Goal: Task Accomplishment & Management: Manage account settings

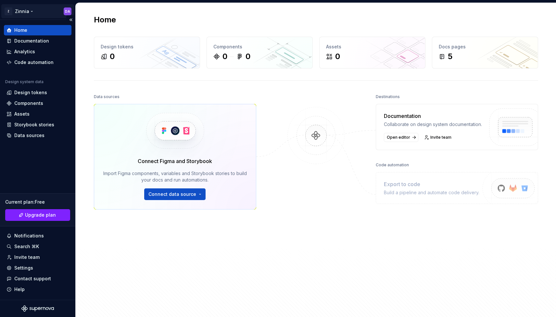
click at [38, 11] on html "Z Zinnia DA Home Documentation Analytics Code automation Design system data Des…" at bounding box center [278, 158] width 556 height 317
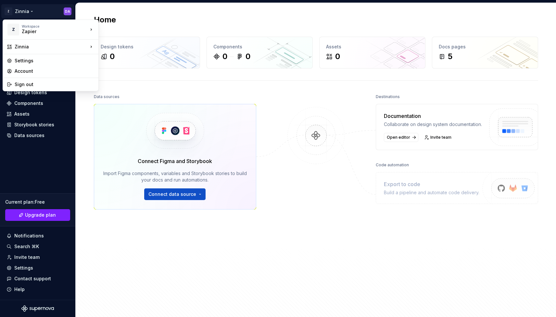
click at [116, 238] on html "Z Zinnia DA Home Documentation Analytics Code automation Design system data Des…" at bounding box center [278, 158] width 556 height 317
click at [30, 11] on html "Z Zinnia DA Home Documentation Analytics Code automation Design system data Des…" at bounding box center [278, 158] width 556 height 317
click at [31, 73] on div "Account" at bounding box center [55, 71] width 80 height 6
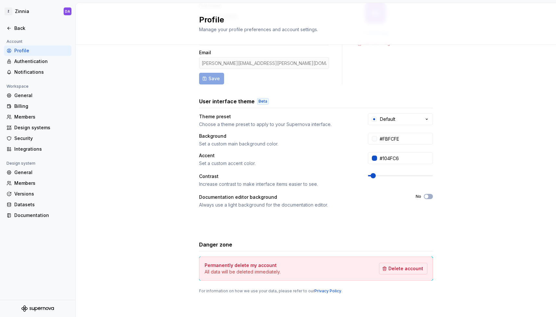
scroll to position [55, 0]
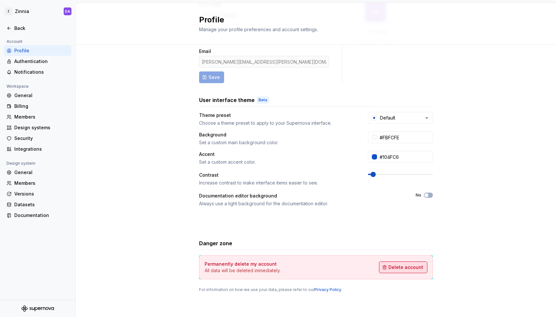
click at [406, 268] on span "Delete account" at bounding box center [405, 267] width 35 height 6
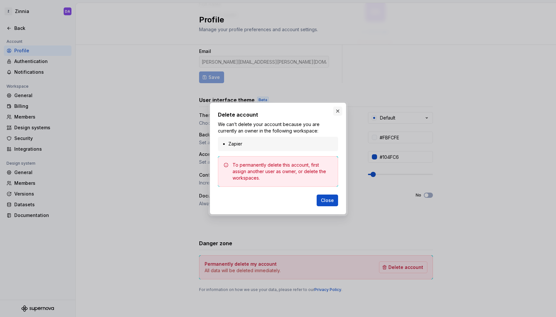
click at [338, 112] on button "button" at bounding box center [337, 110] width 9 height 9
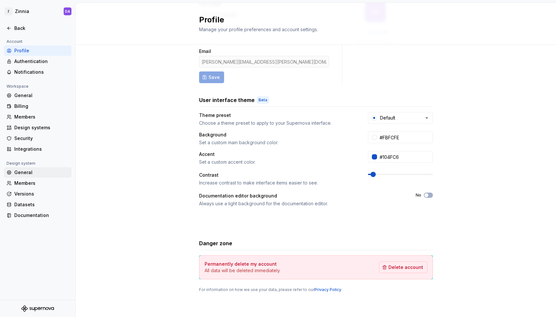
click at [30, 172] on div "General" at bounding box center [41, 172] width 55 height 6
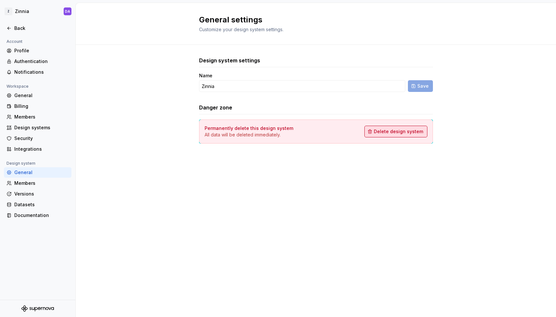
click at [406, 132] on span "Delete design system" at bounding box center [398, 131] width 49 height 6
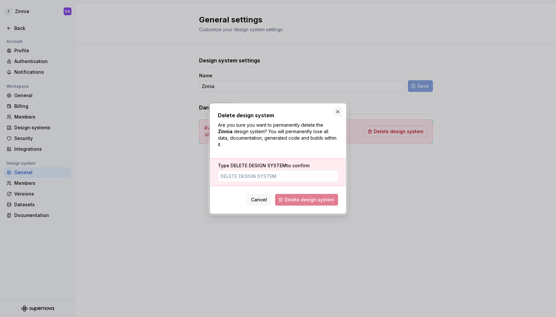
click at [336, 114] on button "button" at bounding box center [337, 111] width 9 height 9
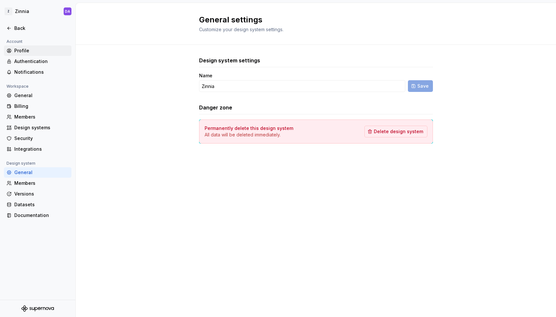
click at [28, 50] on div "Profile" at bounding box center [41, 50] width 55 height 6
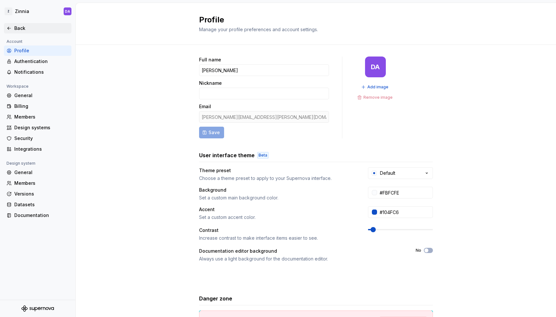
click at [18, 28] on div "Back" at bounding box center [41, 28] width 55 height 6
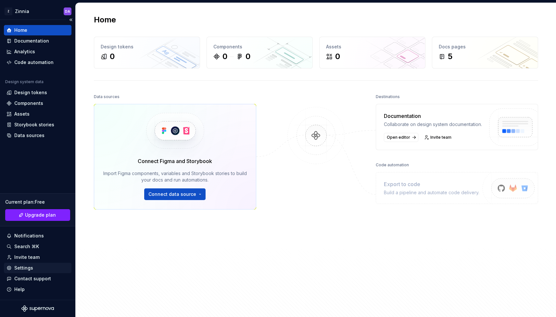
click at [27, 266] on div "Settings" at bounding box center [23, 268] width 19 height 6
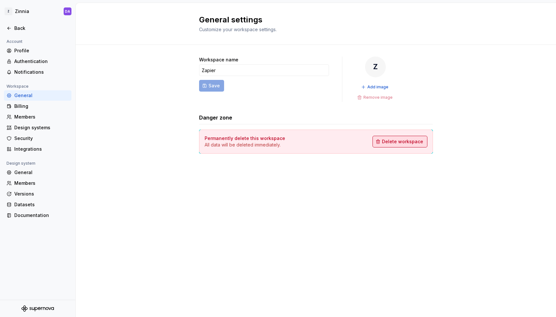
click at [409, 143] on span "Delete workspace" at bounding box center [402, 141] width 41 height 6
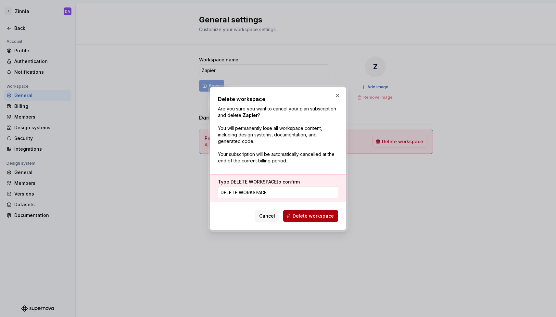
type input "DELETE WORKSPACE"
click at [310, 216] on span "Delete workspace" at bounding box center [312, 216] width 41 height 6
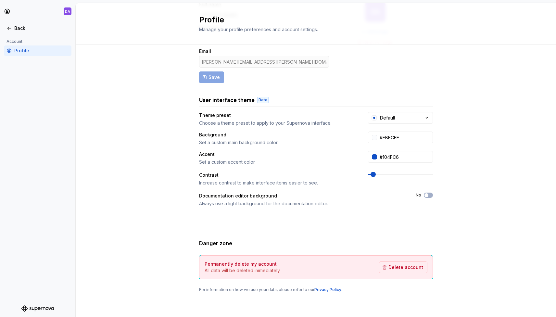
scroll to position [55, 0]
click at [407, 270] on span "Delete account" at bounding box center [405, 267] width 35 height 6
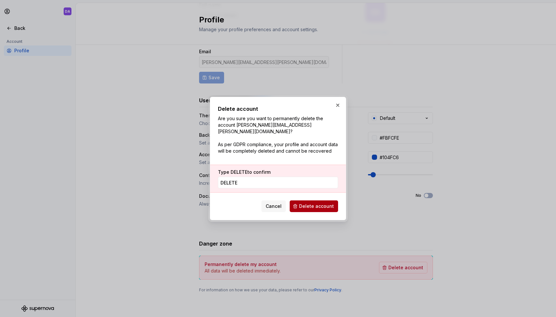
type input "DELETE"
click at [318, 203] on span "Delete account" at bounding box center [316, 206] width 35 height 6
